Goal: Contribute content: Add original content to the website for others to see

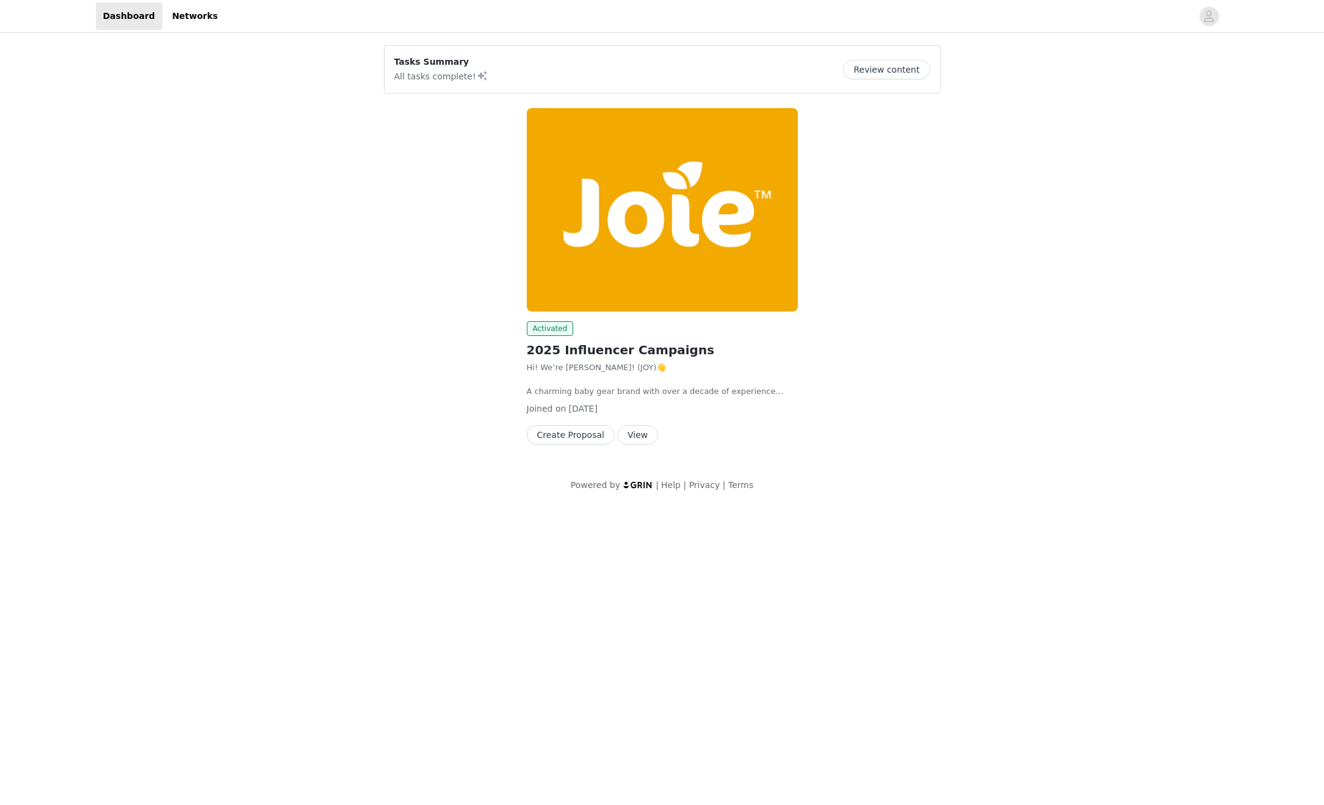
click at [632, 433] on button "View" at bounding box center [637, 435] width 41 height 20
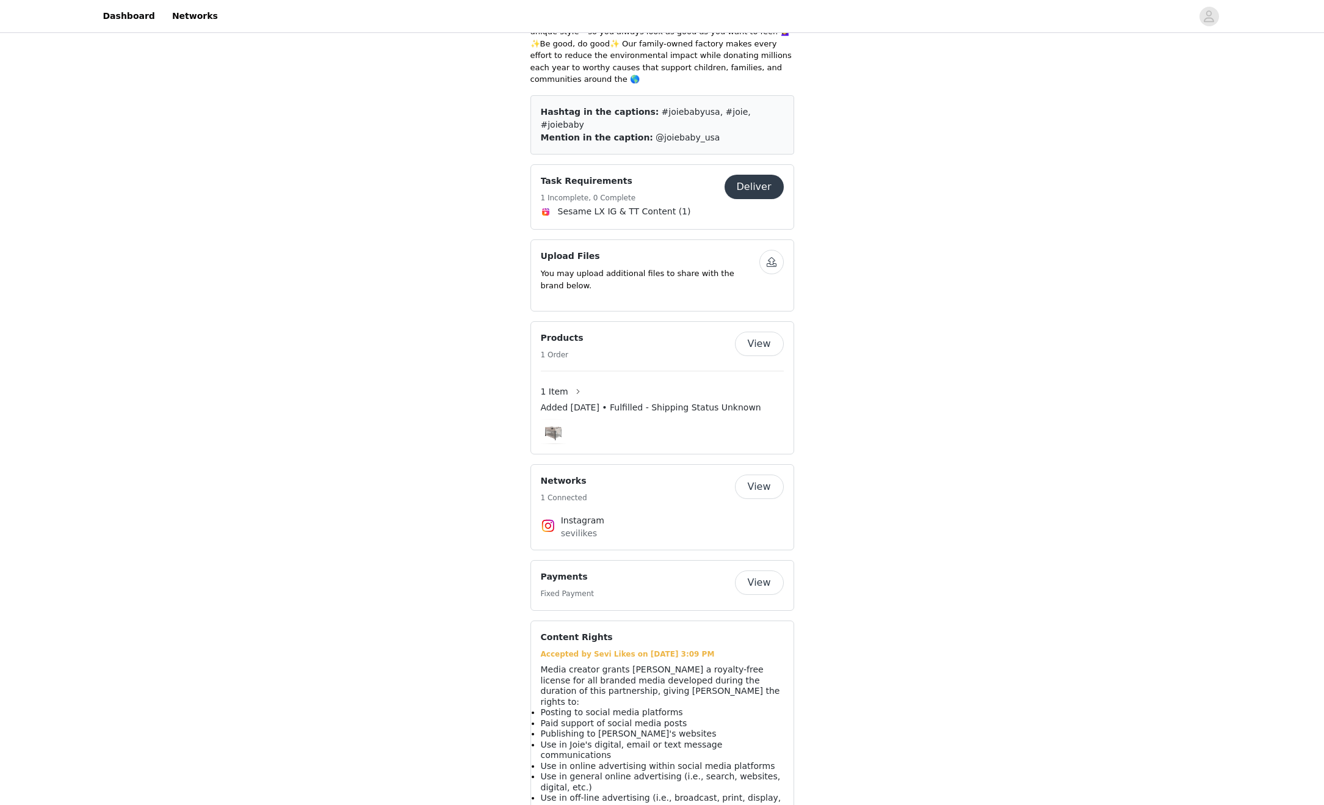
scroll to position [709, 0]
click at [757, 171] on button "Deliver" at bounding box center [754, 183] width 59 height 24
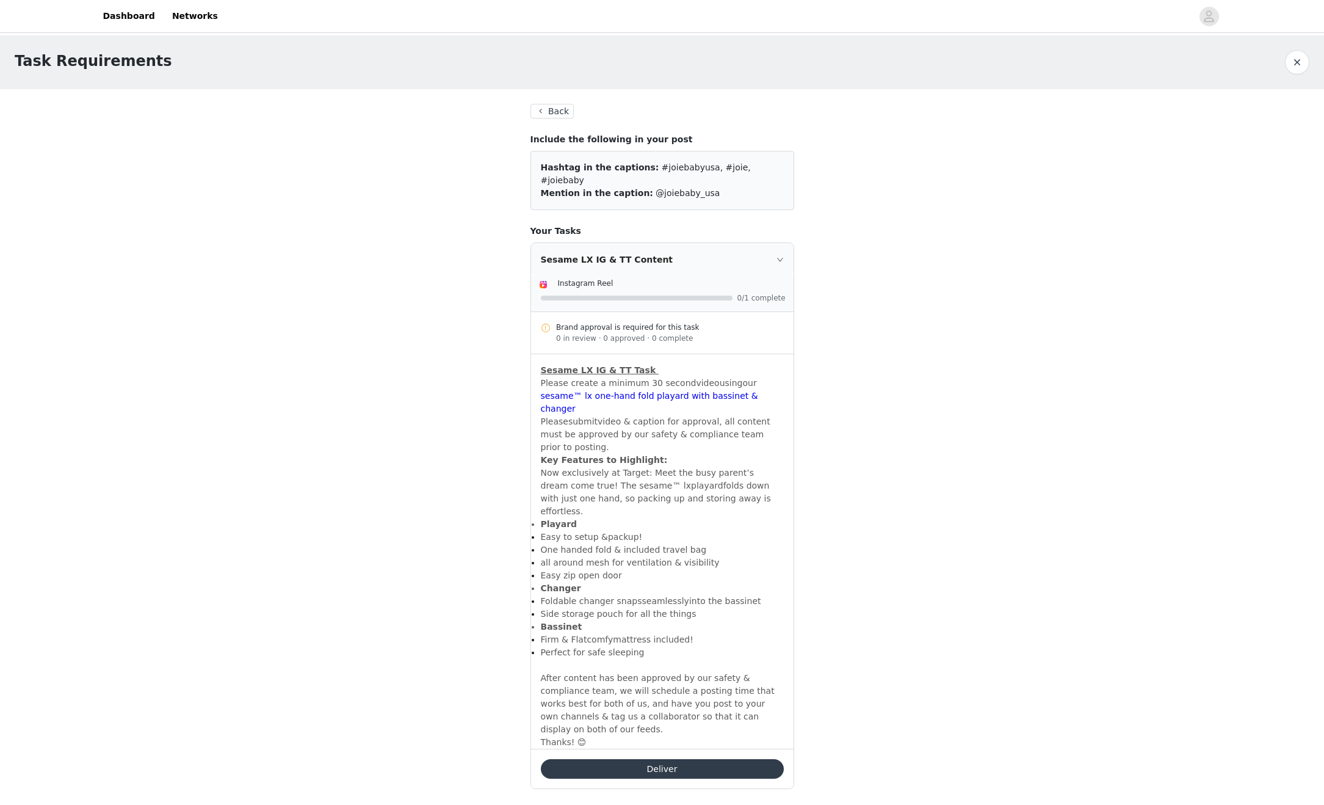
click at [690, 759] on button "Deliver" at bounding box center [662, 769] width 243 height 20
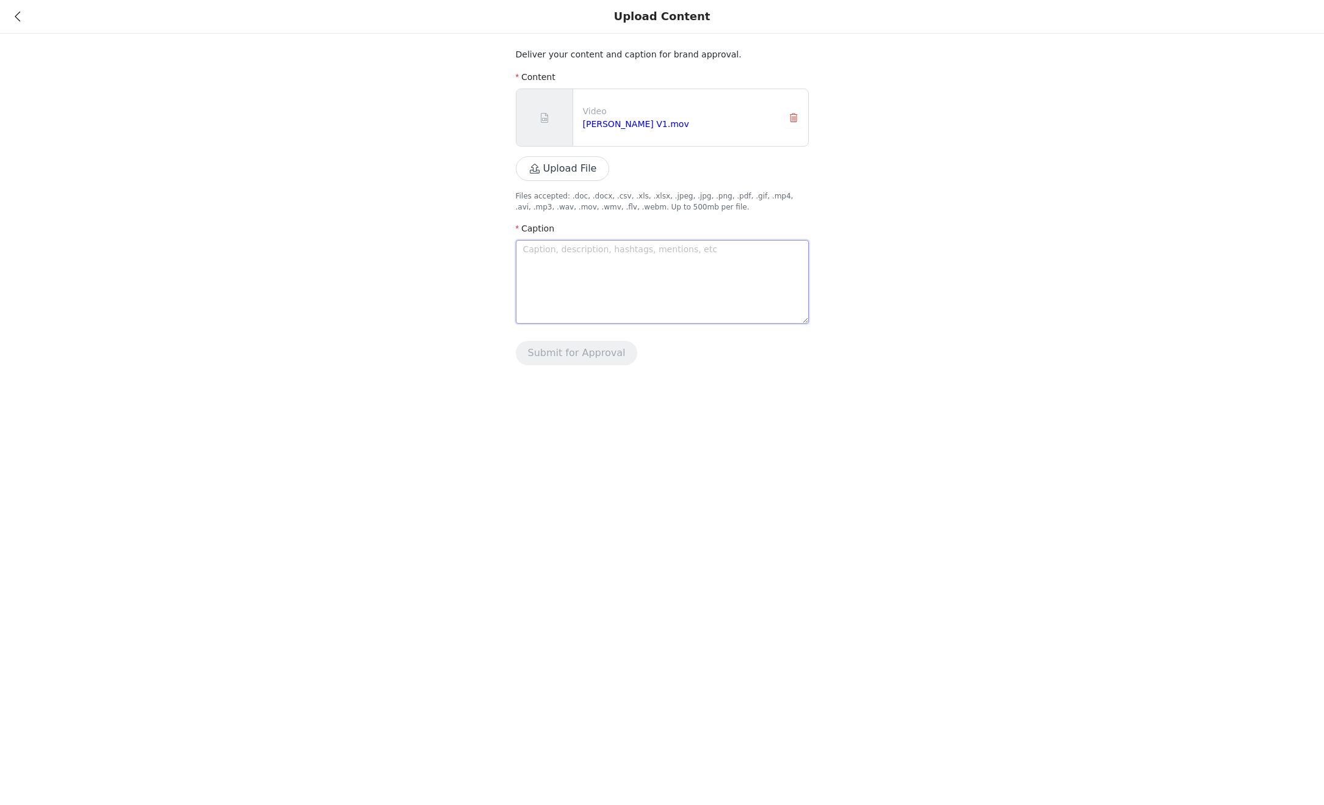
click at [583, 249] on textarea at bounding box center [662, 282] width 293 height 84
paste textarea "Toddlers nap time is now nesting time for me 🥹🍼✨ The @joiebabyusa sesame™ lx pl…"
type textarea "Toddlers nap time is now nesting time for me 🥹🍼✨ The @joiebabyusa sesame™ lx pl…"
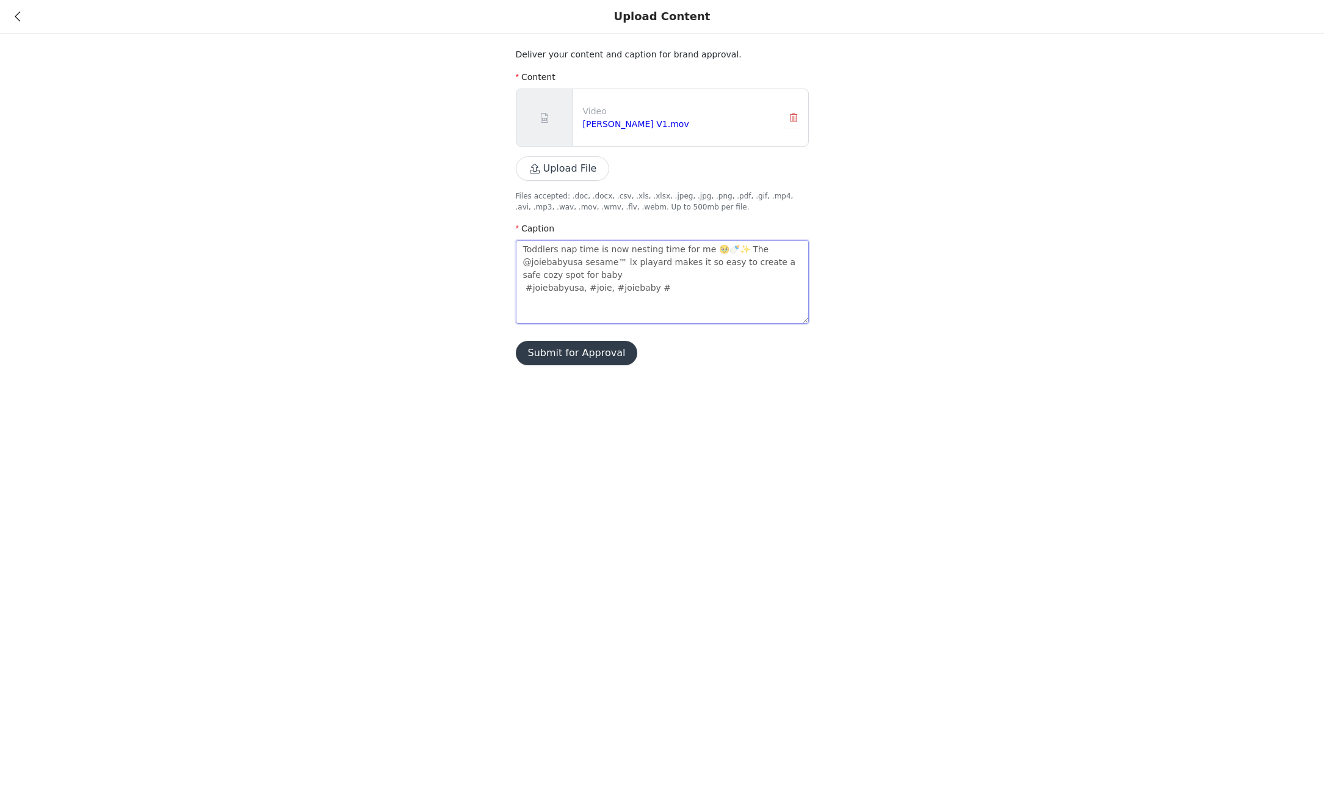
type textarea "Toddlers nap time is now nesting time for me 🥹🍼✨ The @joiebabyusa sesame™ lx pl…"
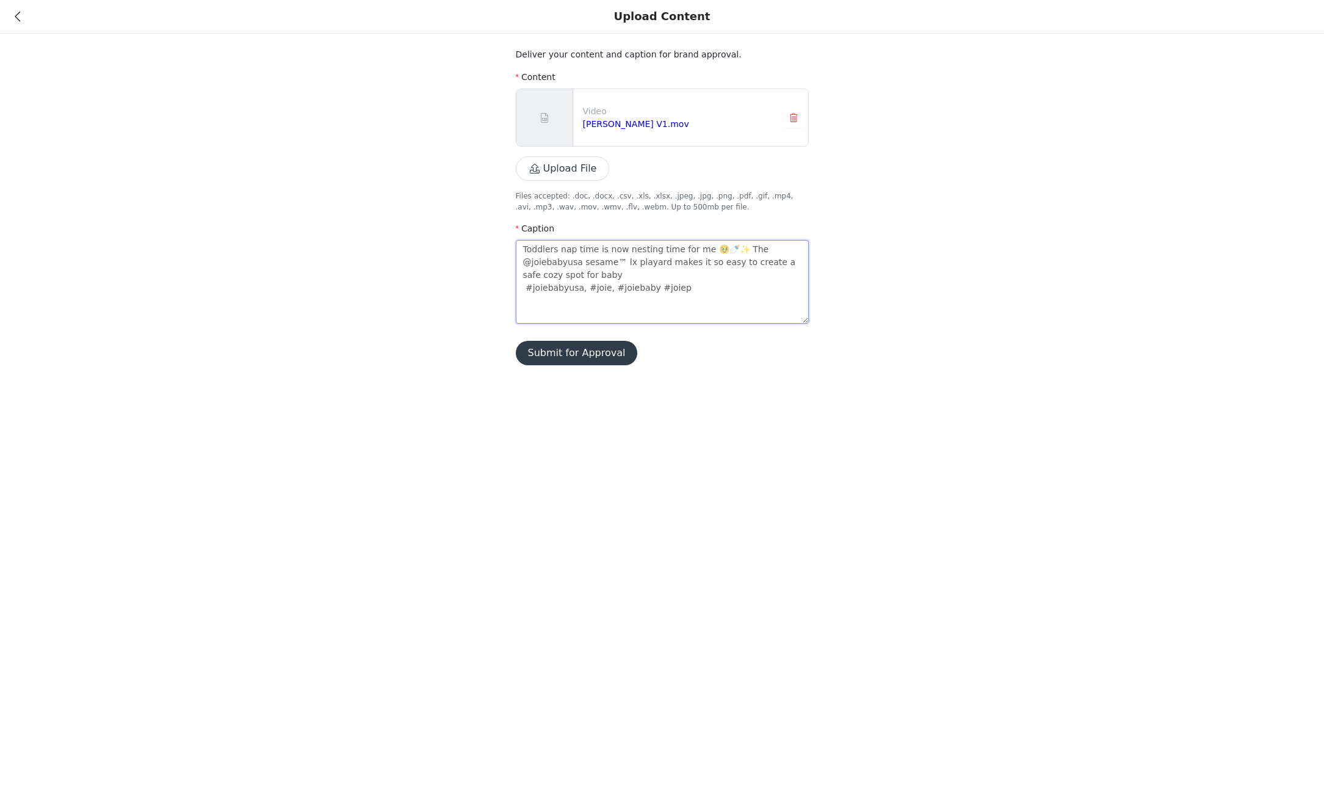
type textarea "Toddlers nap time is now nesting time for me 🥹🍼✨ The @joiebabyusa sesame™ lx pl…"
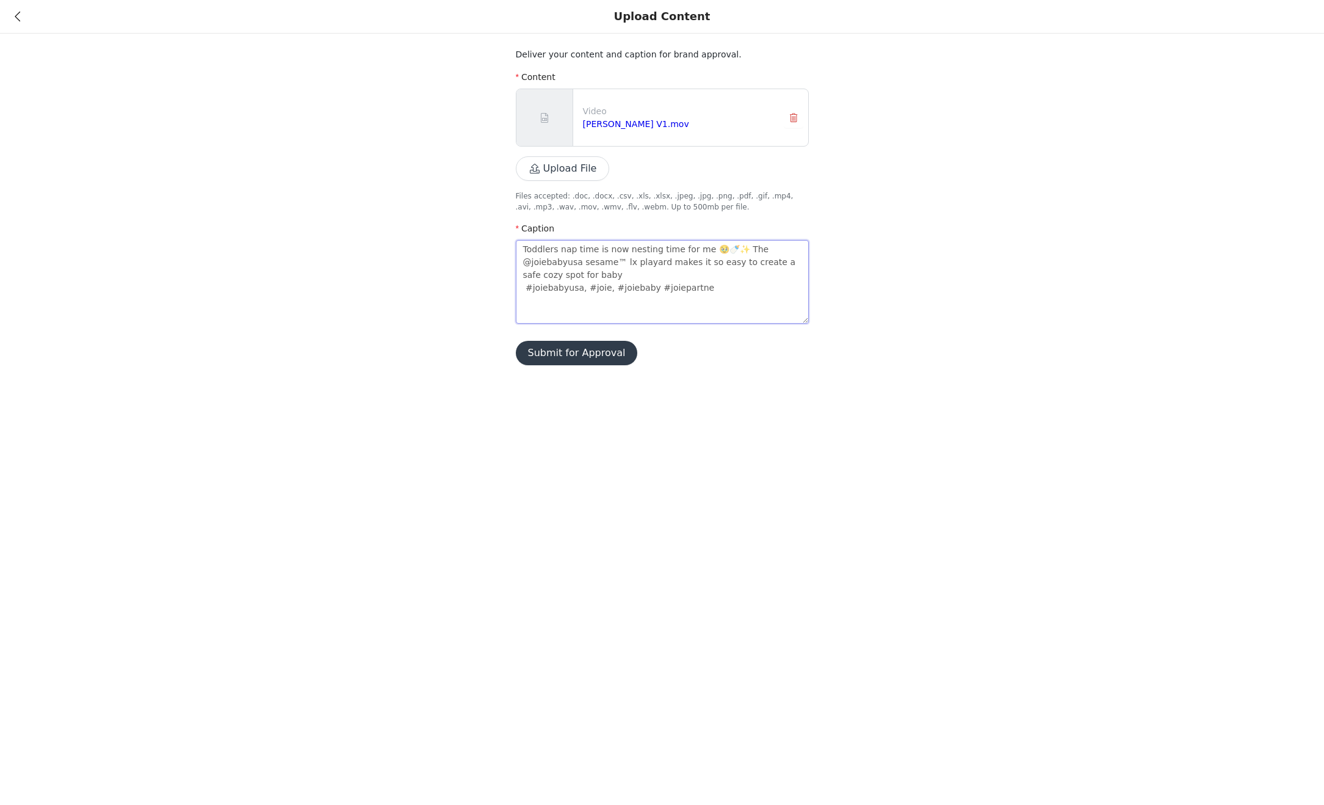
type textarea "Toddlers nap time is now nesting time for me 🥹🍼✨ The @joiebabyusa sesame™ lx pl…"
click at [584, 356] on button "Submit for Approval" at bounding box center [577, 353] width 122 height 24
